Goal: Task Accomplishment & Management: Manage account settings

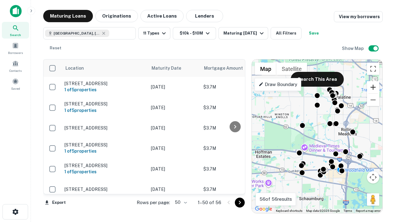
click at [373, 87] on button "Zoom in" at bounding box center [373, 87] width 12 height 12
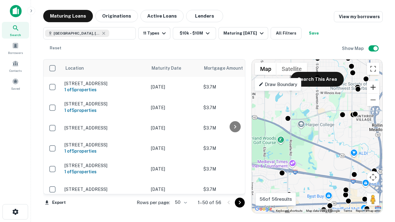
click at [373, 87] on button "Zoom in" at bounding box center [373, 87] width 12 height 12
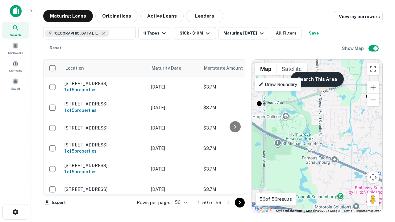
click at [317, 79] on button "Search This Area" at bounding box center [317, 79] width 53 height 15
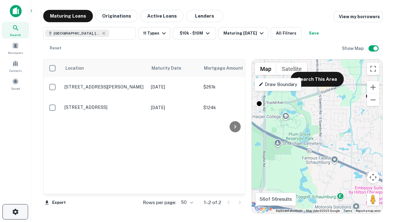
click at [15, 212] on icon "button" at bounding box center [15, 211] width 7 height 7
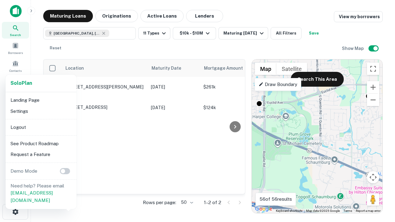
click at [41, 127] on li "Logout" at bounding box center [41, 127] width 66 height 11
